Goal: Task Accomplishment & Management: Manage account settings

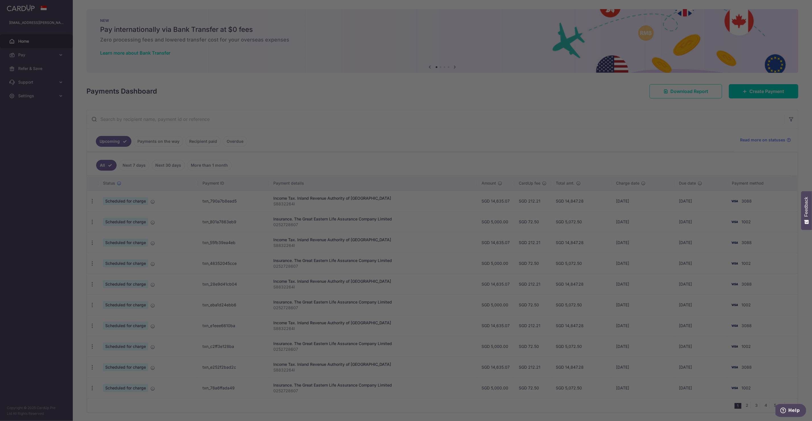
click at [217, 187] on div at bounding box center [410, 212] width 820 height 425
click at [241, 197] on div at bounding box center [410, 212] width 820 height 425
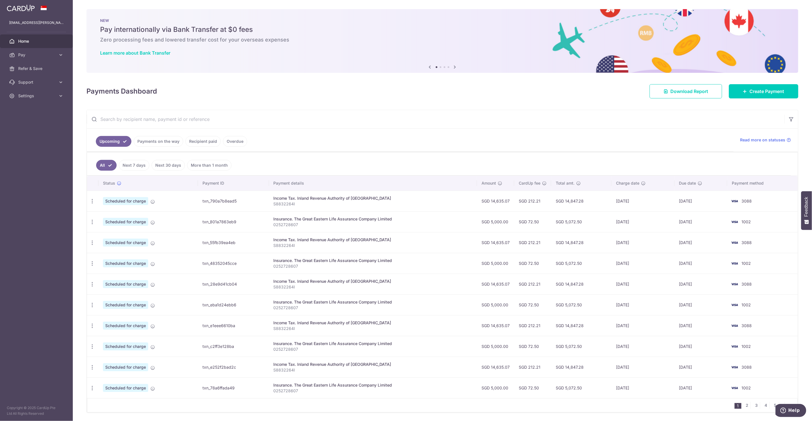
click at [97, 201] on td "Update payment Cancel payment" at bounding box center [92, 201] width 11 height 21
click at [90, 200] on icon "button" at bounding box center [92, 201] width 6 height 6
click at [117, 218] on span "Update payment" at bounding box center [122, 216] width 39 height 7
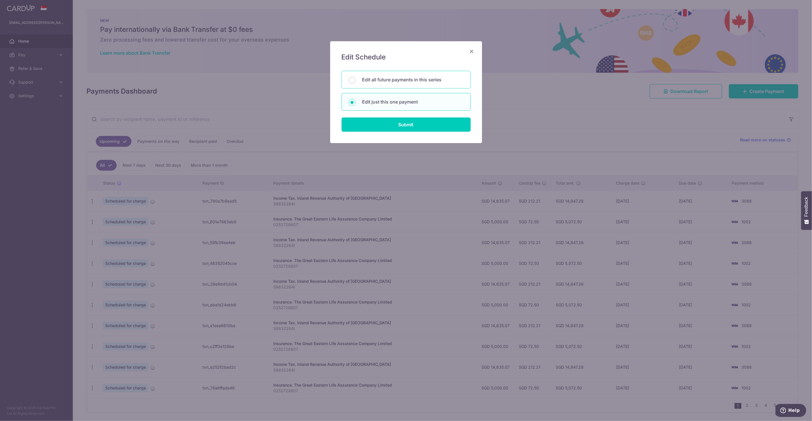
click at [403, 80] on p "Edit all future payments in this series" at bounding box center [412, 79] width 101 height 7
click at [356, 80] on input "Edit all future payments in this series" at bounding box center [352, 80] width 7 height 7
radio input "true"
click at [416, 125] on input "Submit" at bounding box center [406, 124] width 129 height 14
radio input "true"
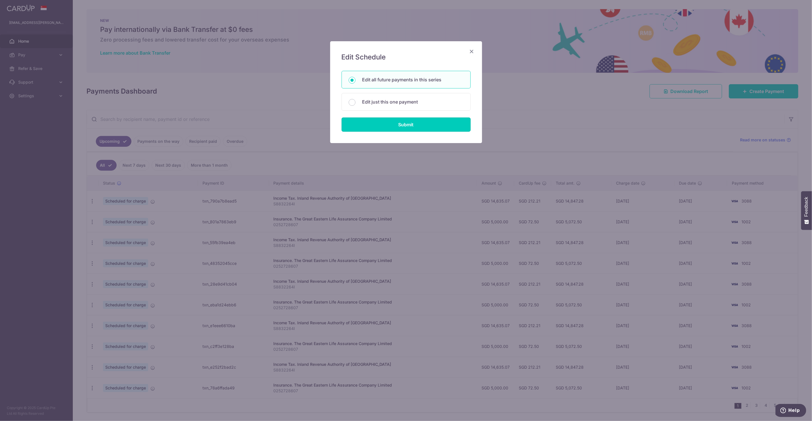
type input "14,635.07"
type input "S8832264I"
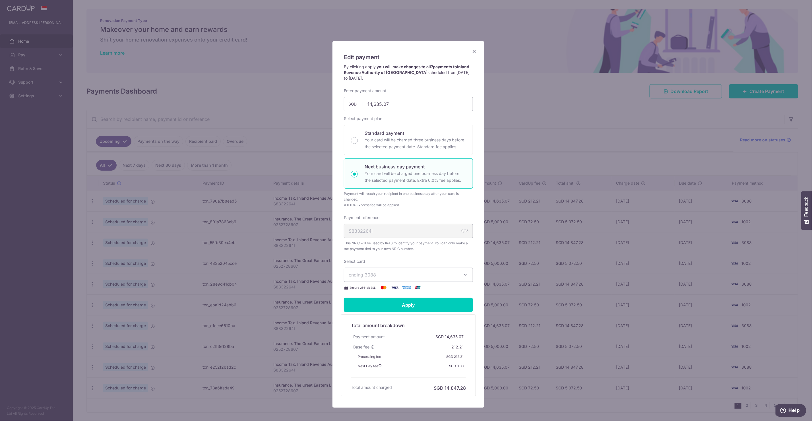
click at [399, 273] on span "ending 3088" at bounding box center [403, 274] width 109 height 7
click at [377, 316] on span "**** 1002" at bounding box center [372, 315] width 21 height 7
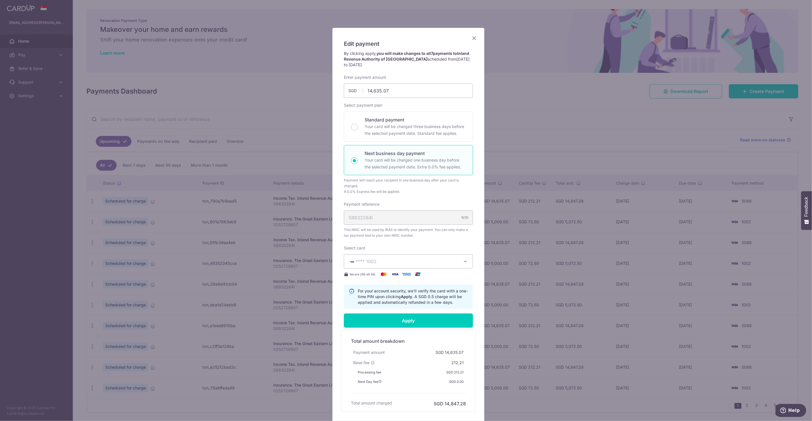
scroll to position [57, 0]
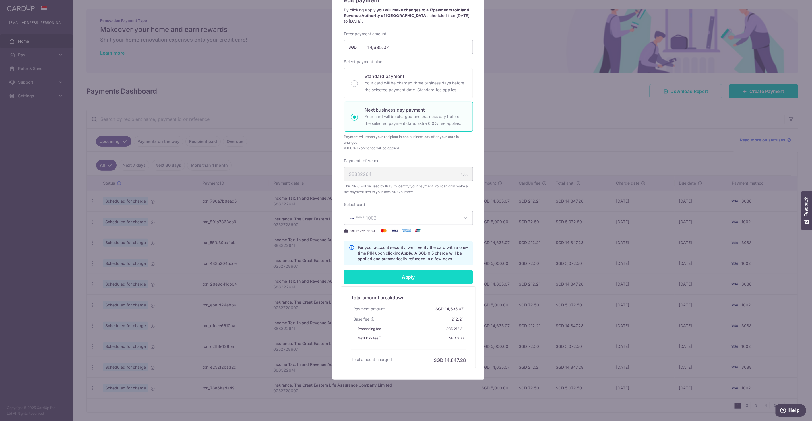
click at [399, 278] on input "Apply" at bounding box center [408, 277] width 129 height 14
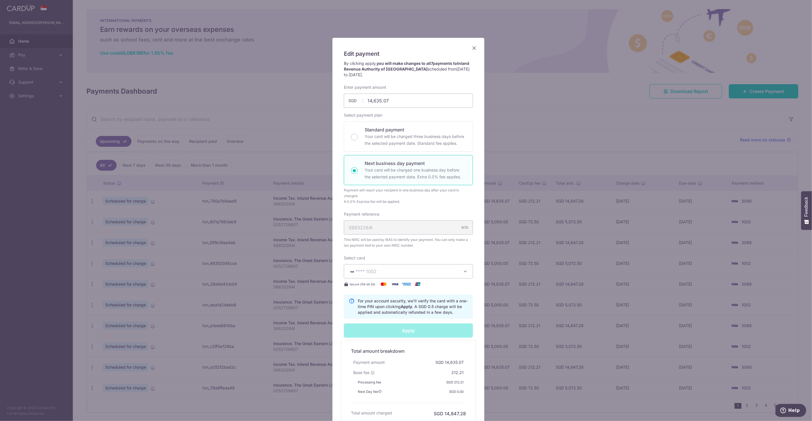
scroll to position [0, 0]
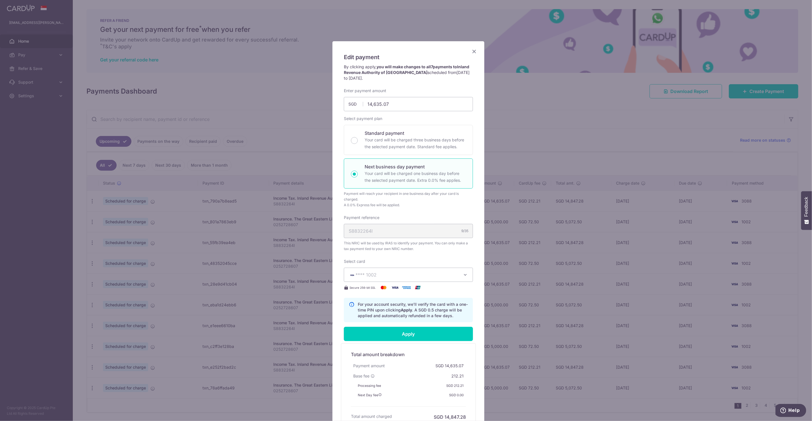
type input "Successfully Applied"
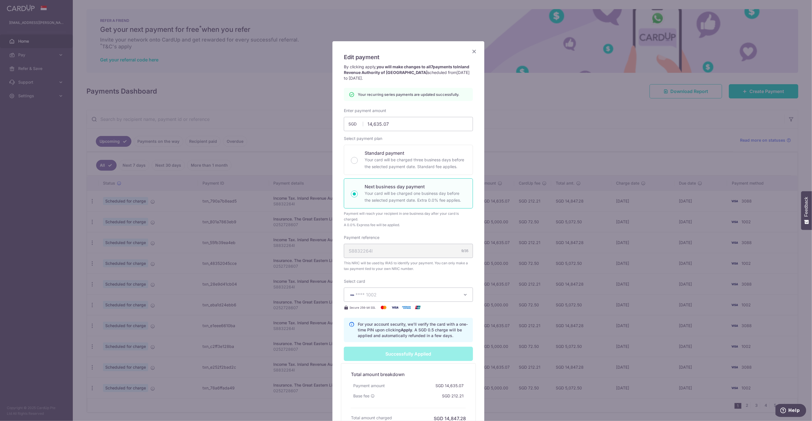
click at [580, 156] on div "Edit payment By clicking apply, you will make changes to all 7 payments to Inla…" at bounding box center [406, 210] width 812 height 421
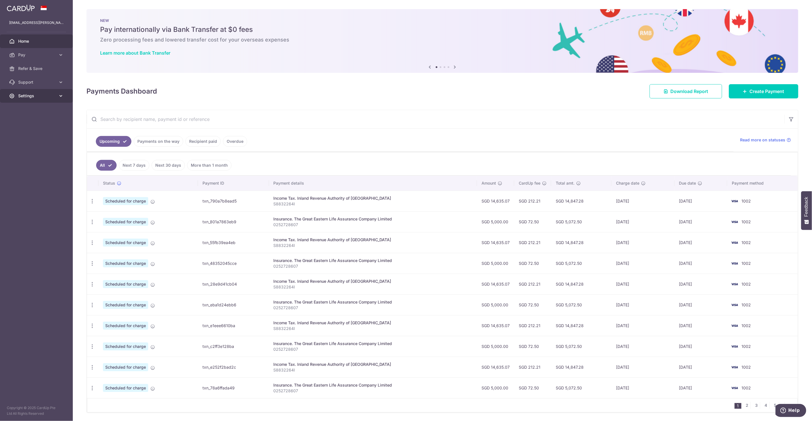
click at [47, 96] on span "Settings" at bounding box center [37, 96] width 38 height 6
click at [26, 127] on link "Logout" at bounding box center [36, 123] width 73 height 14
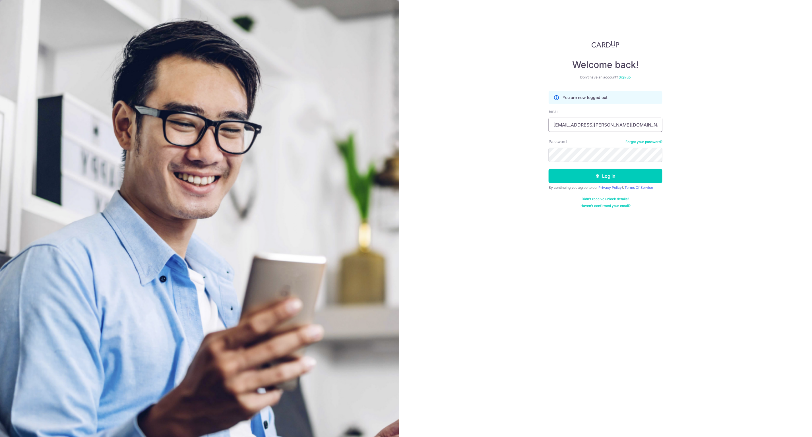
click at [592, 129] on input "[EMAIL_ADDRESS][PERSON_NAME][DOMAIN_NAME]" at bounding box center [606, 125] width 114 height 14
type input "germaine@lovet.sg"
click at [583, 174] on button "Log in" at bounding box center [606, 176] width 114 height 14
